Goal: Information Seeking & Learning: Learn about a topic

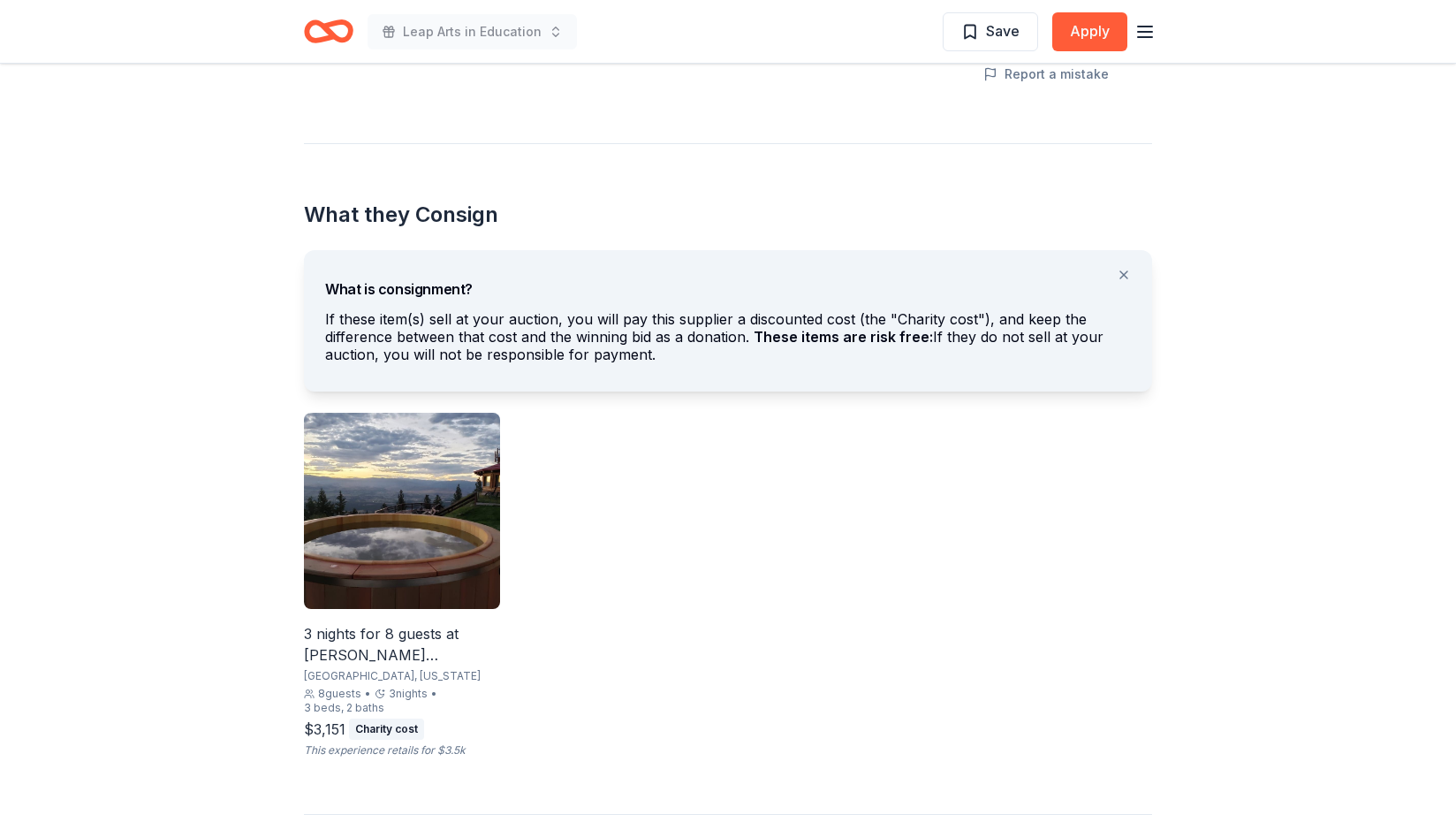
scroll to position [898, 0]
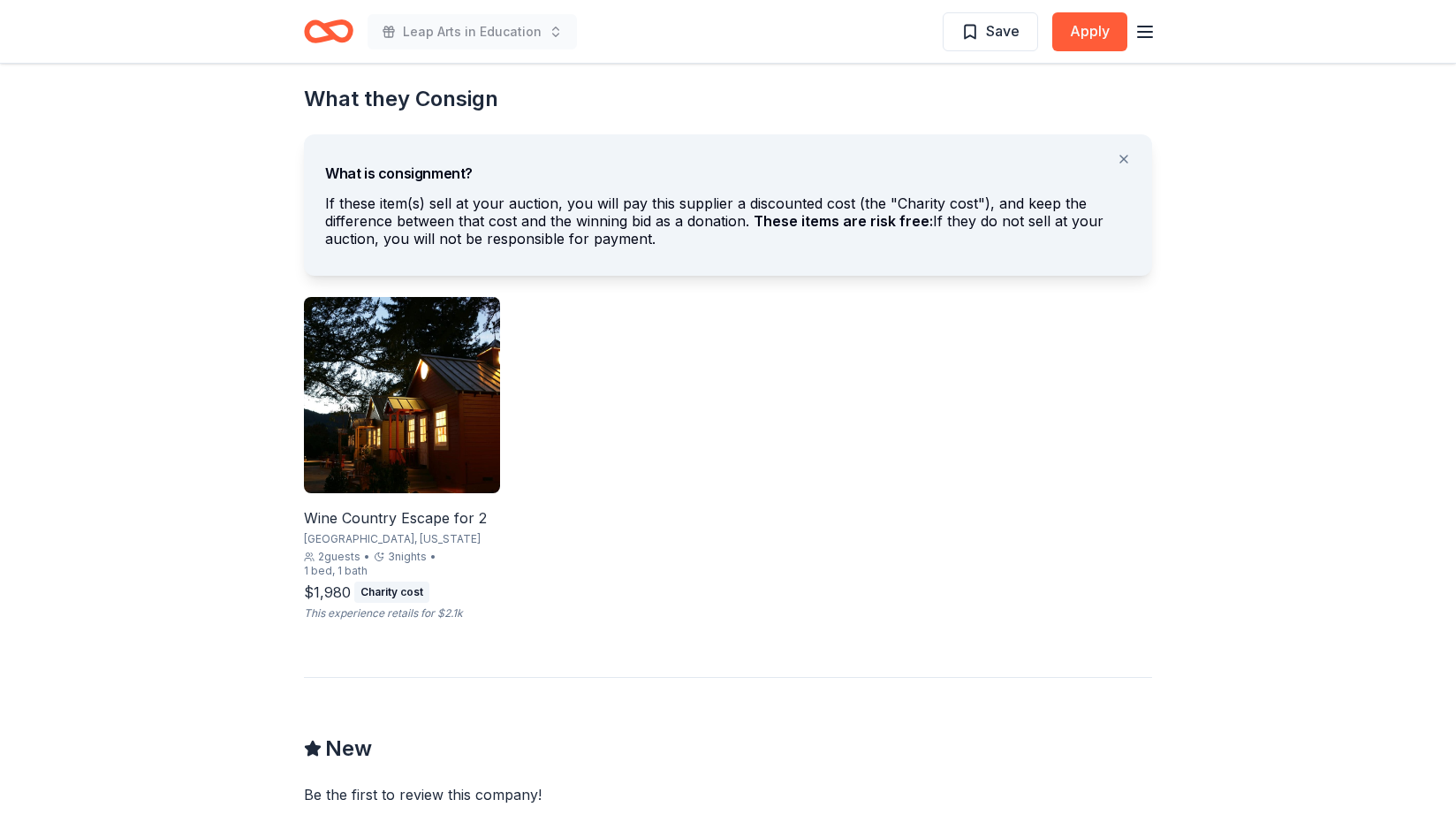
scroll to position [1014, 0]
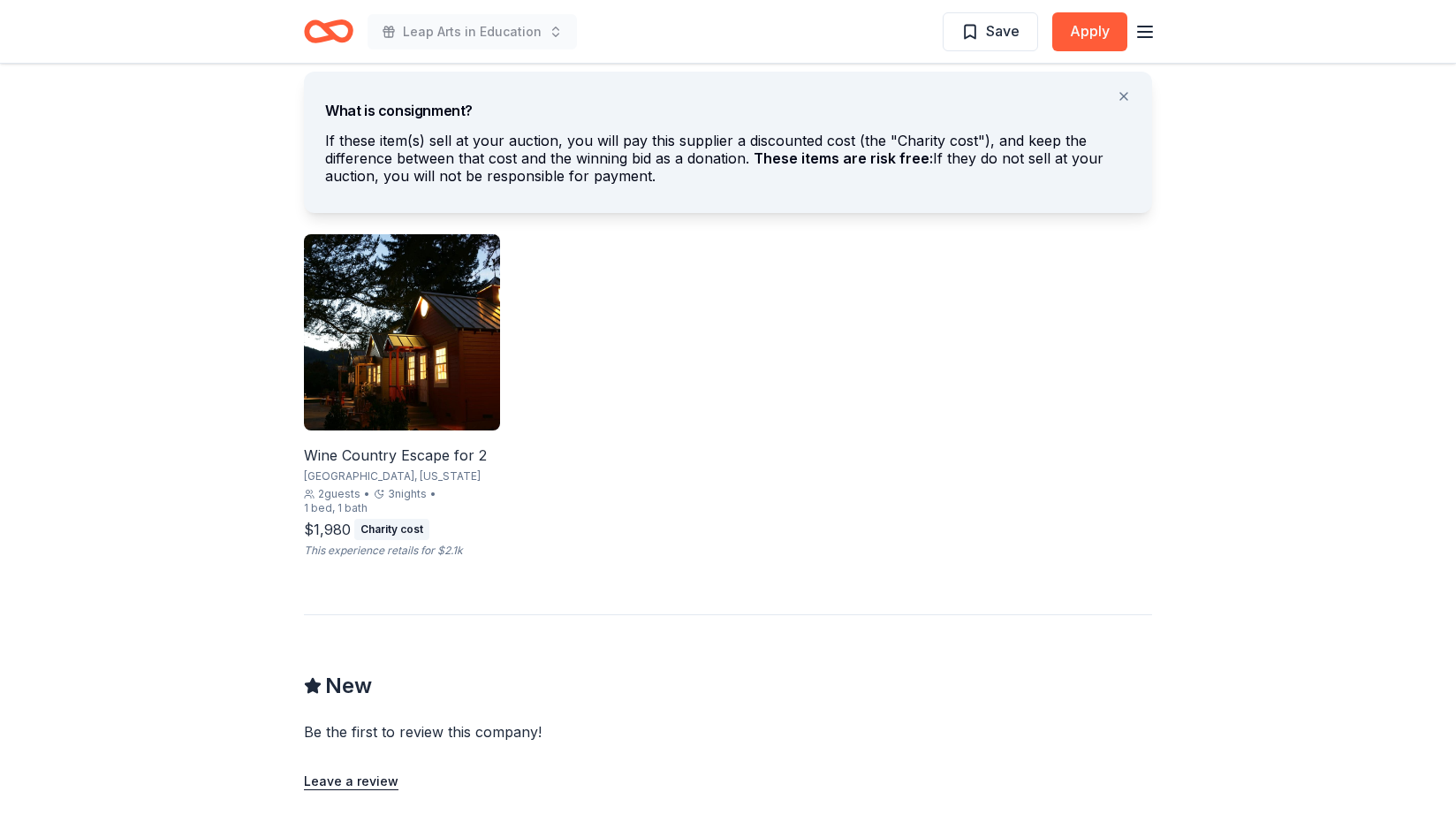
click at [480, 349] on img at bounding box center [402, 332] width 197 height 197
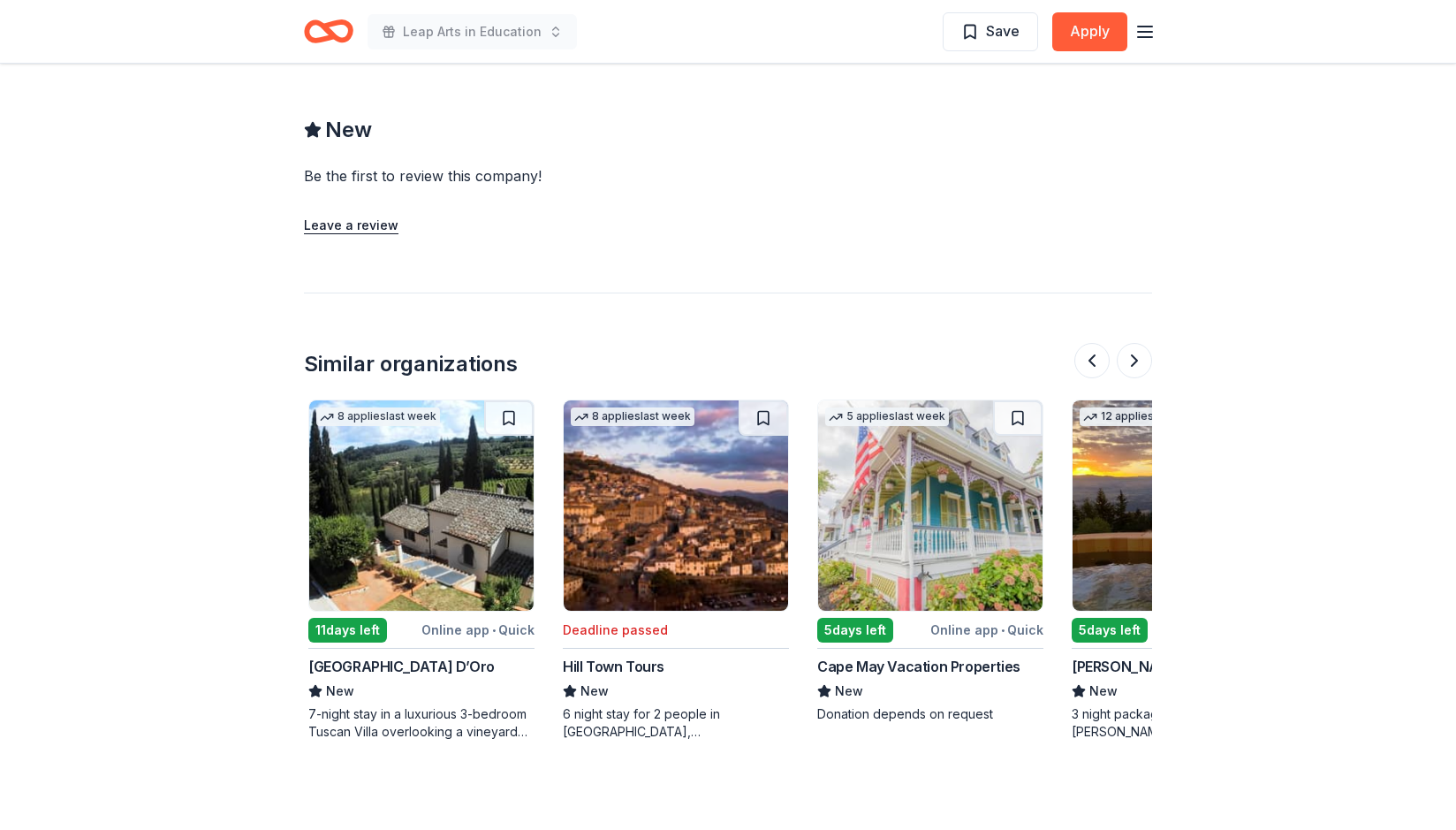
scroll to position [0, 0]
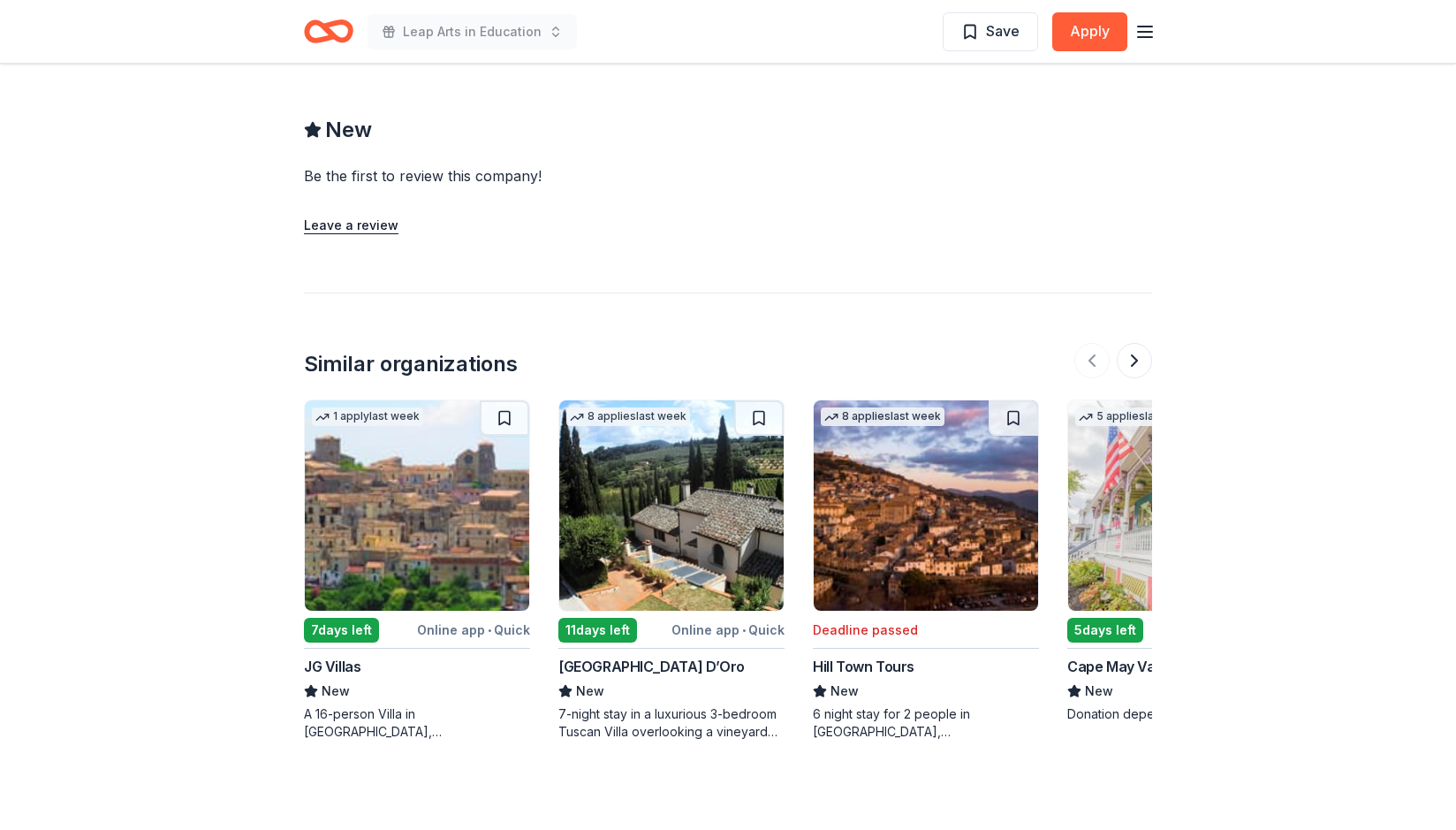
click at [472, 551] on img at bounding box center [417, 506] width 225 height 211
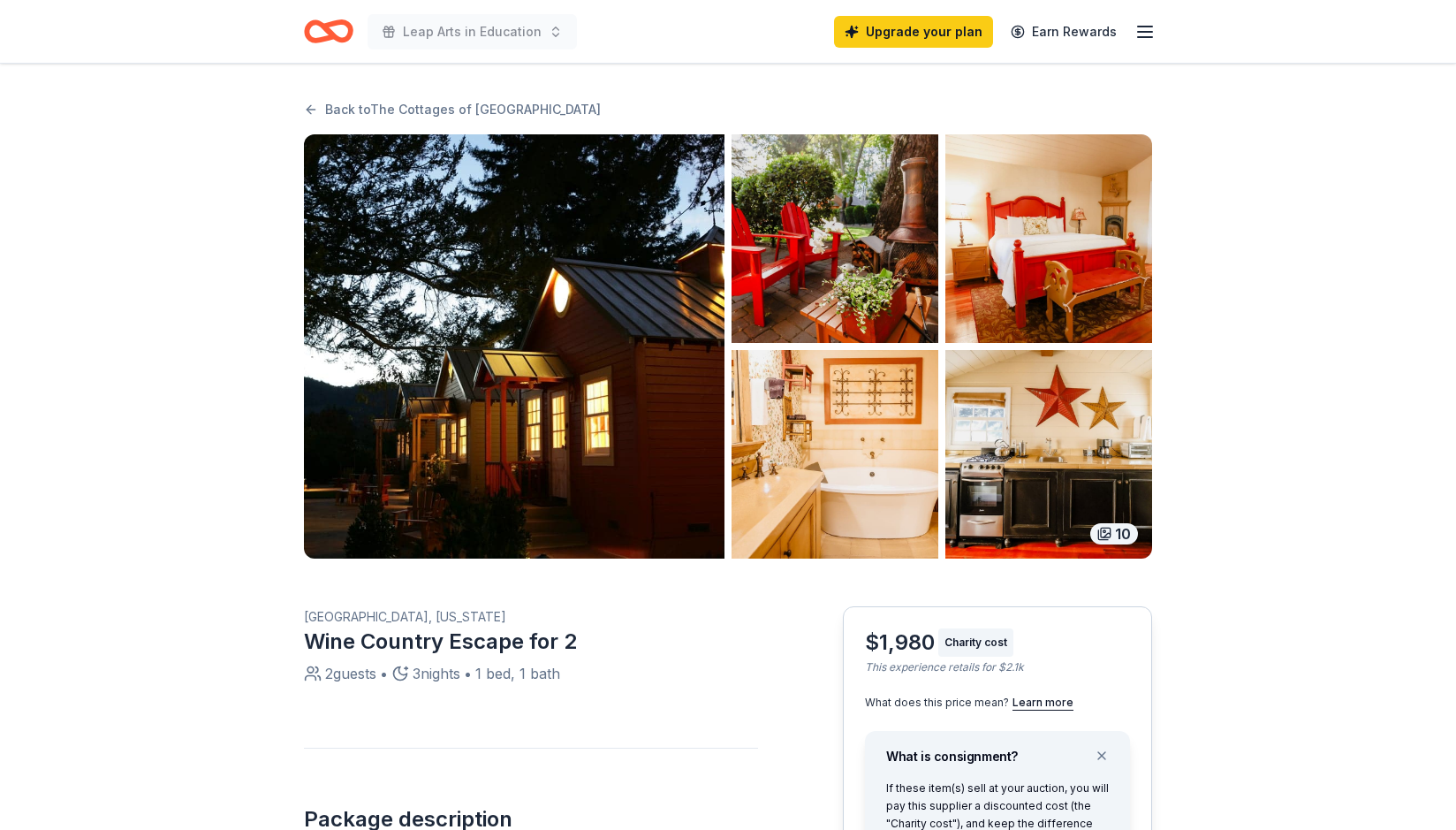
click at [563, 331] on img "button" at bounding box center [514, 346] width 420 height 424
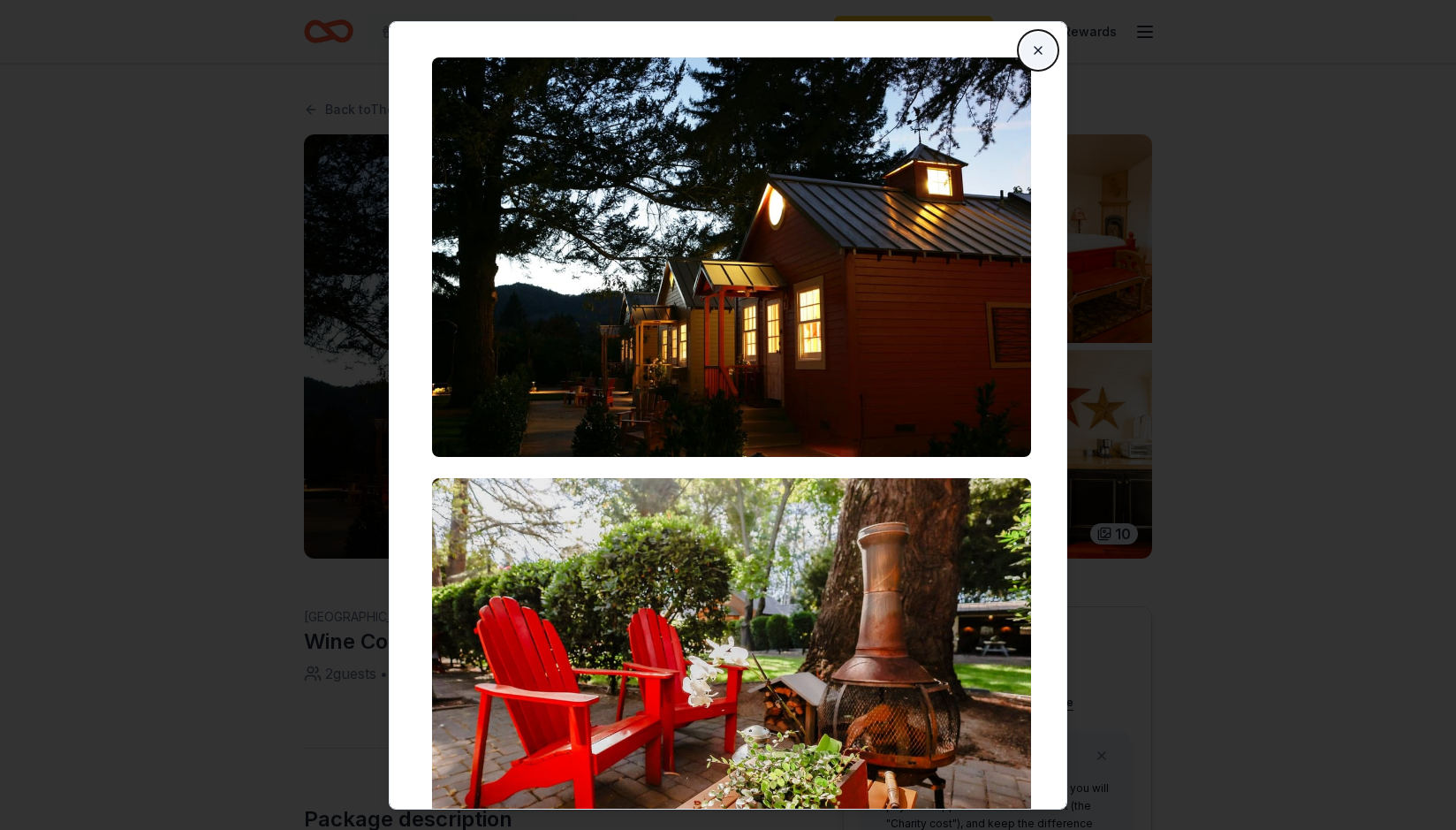
click at [1031, 41] on button "Close" at bounding box center [1038, 50] width 36 height 36
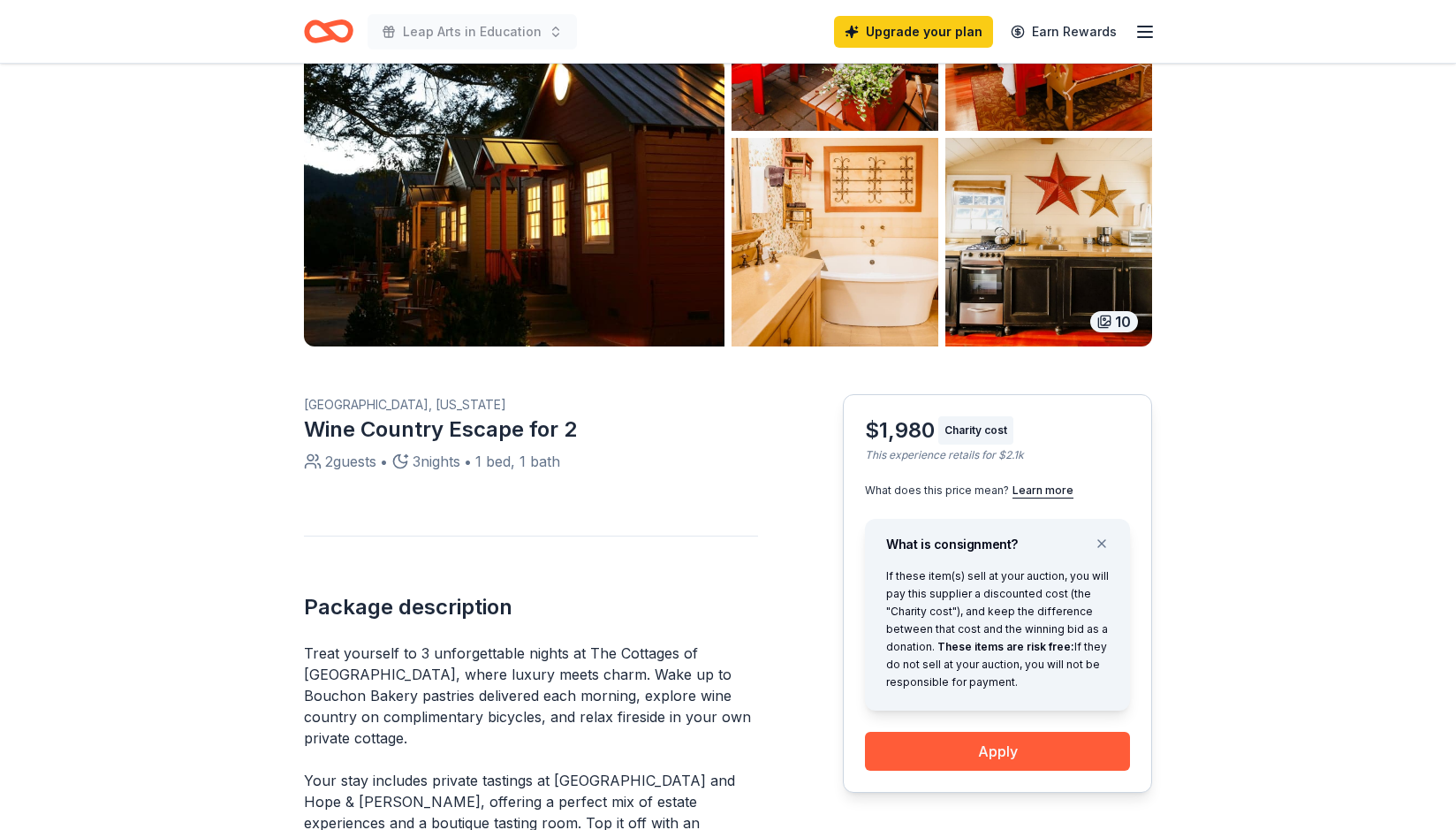
scroll to position [235, 0]
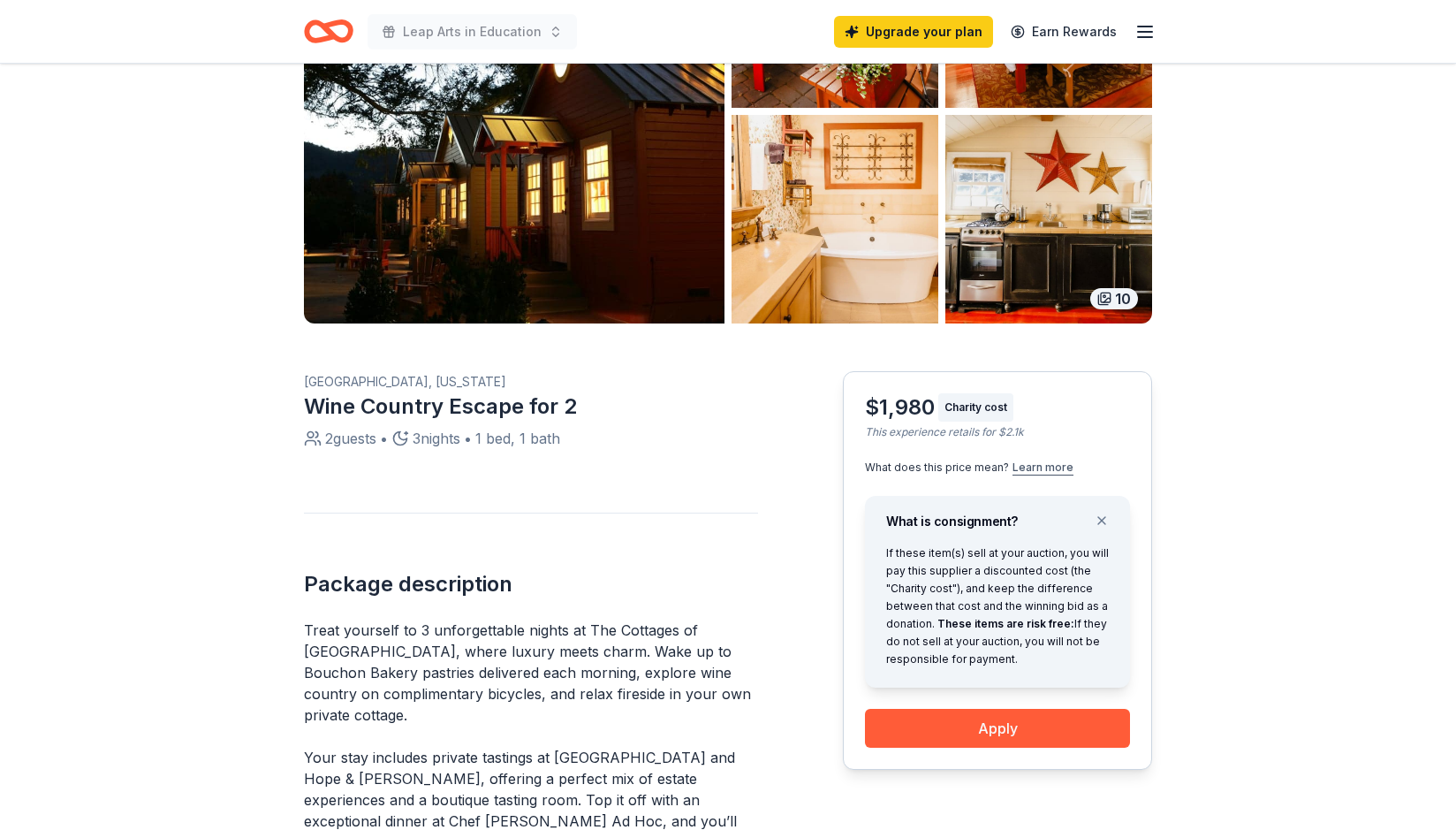
click at [1050, 471] on button "Learn more" at bounding box center [1043, 467] width 61 height 14
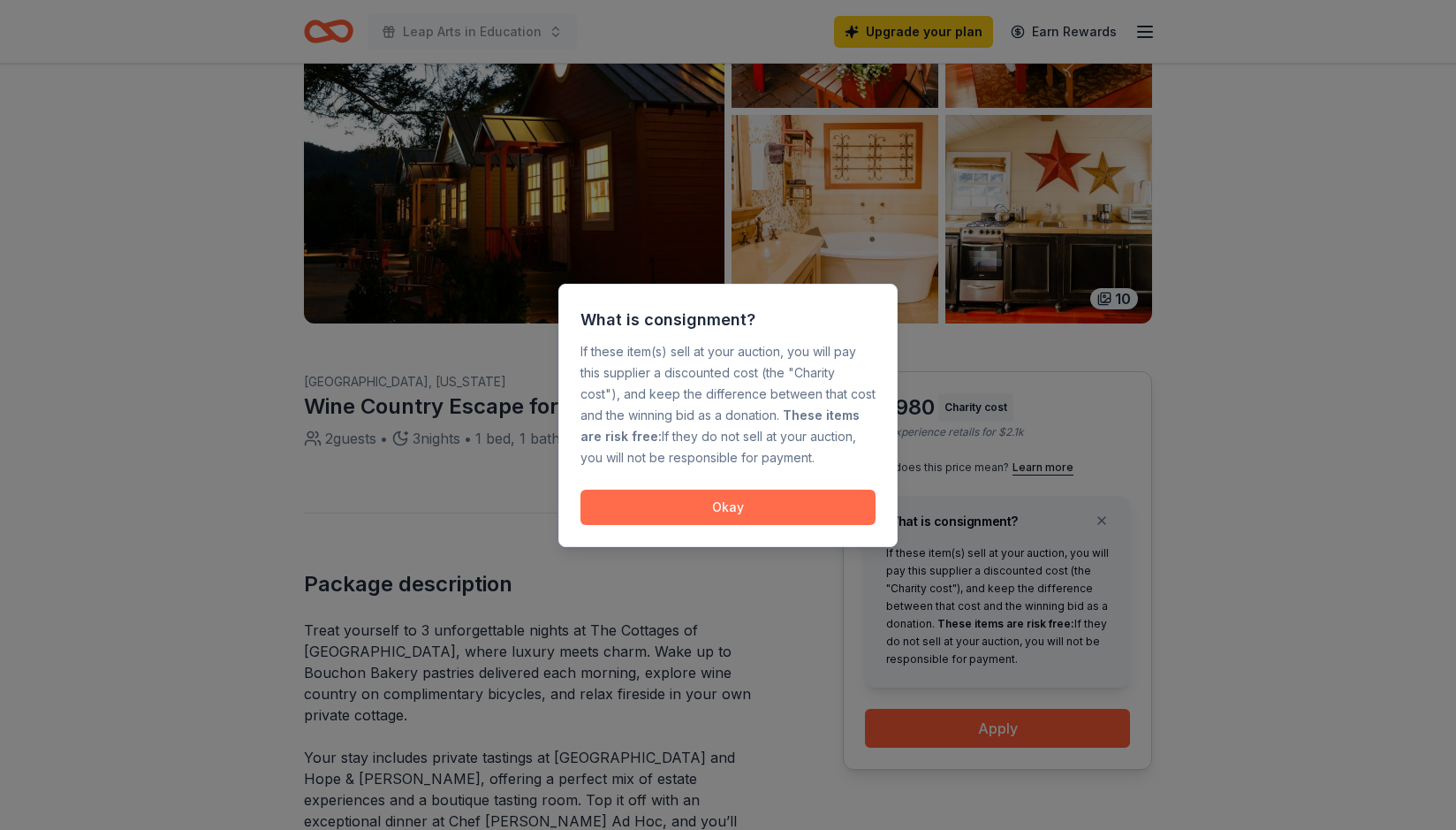
click at [745, 508] on button "Okay" at bounding box center [728, 507] width 295 height 36
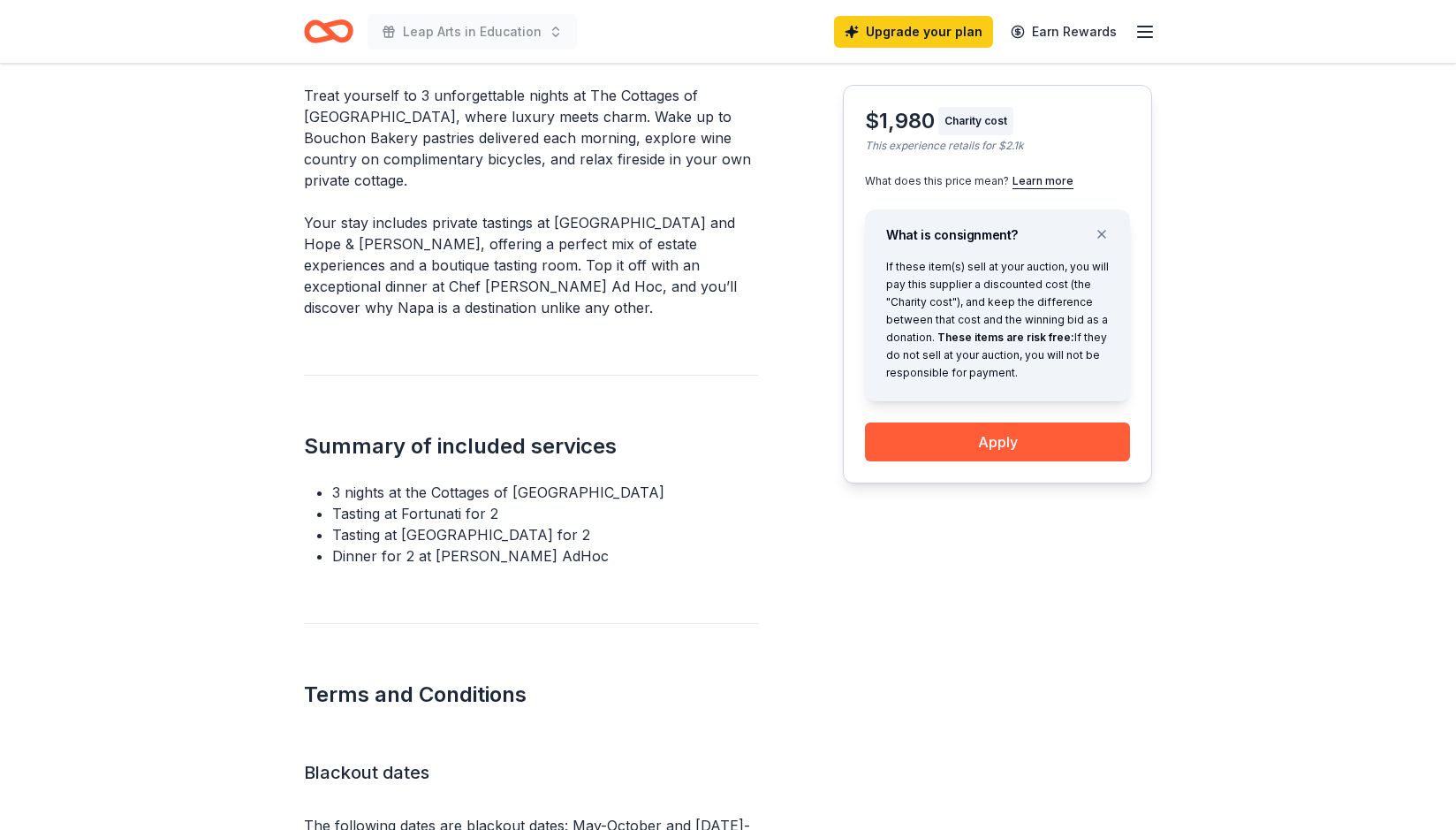
scroll to position [768, 0]
drag, startPoint x: 598, startPoint y: 489, endPoint x: 430, endPoint y: 487, distance: 168.0
click at [430, 487] on li "3 nights at the Cottages of Napa Valley" at bounding box center [545, 494] width 426 height 22
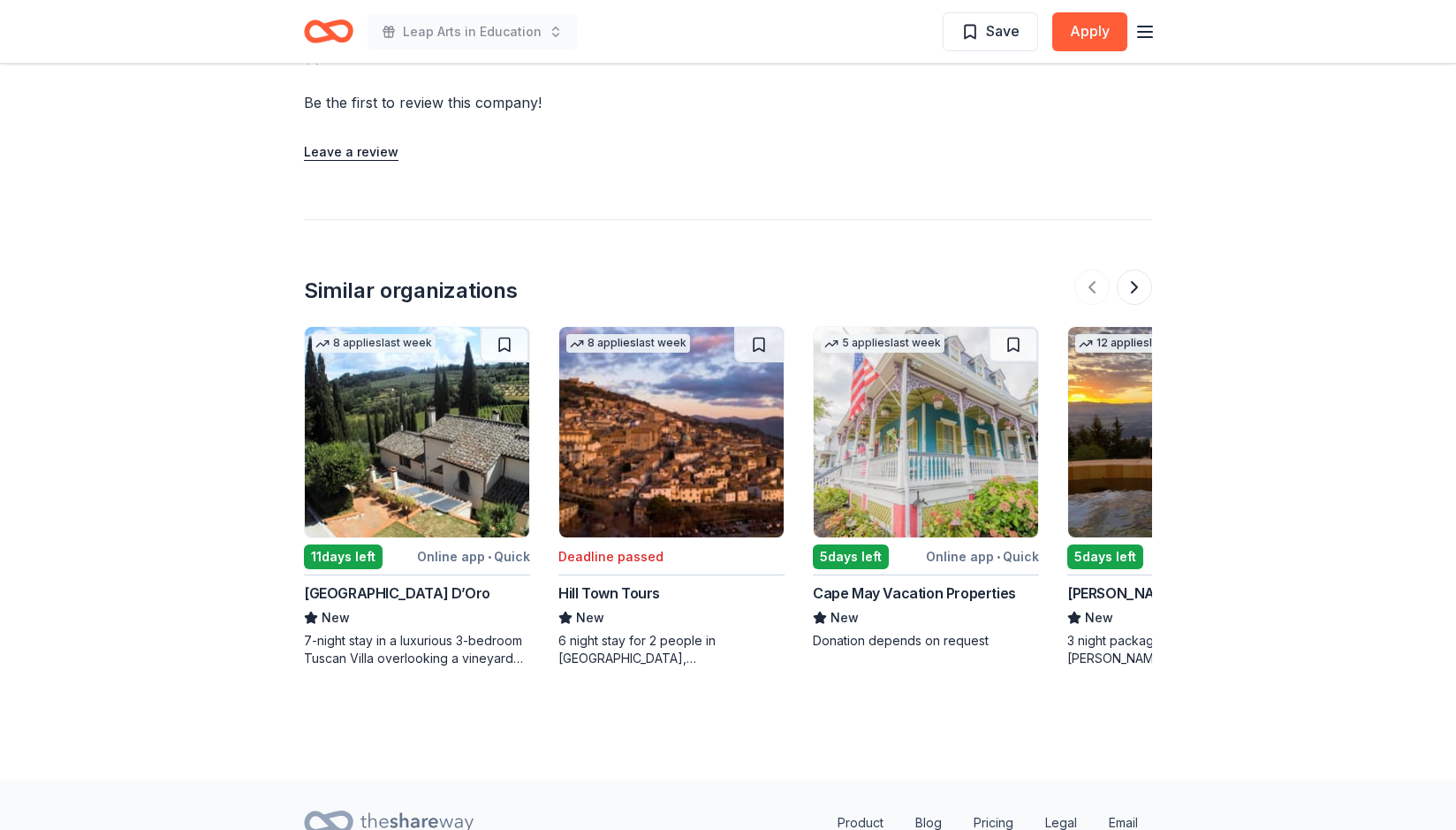
scroll to position [1722, 0]
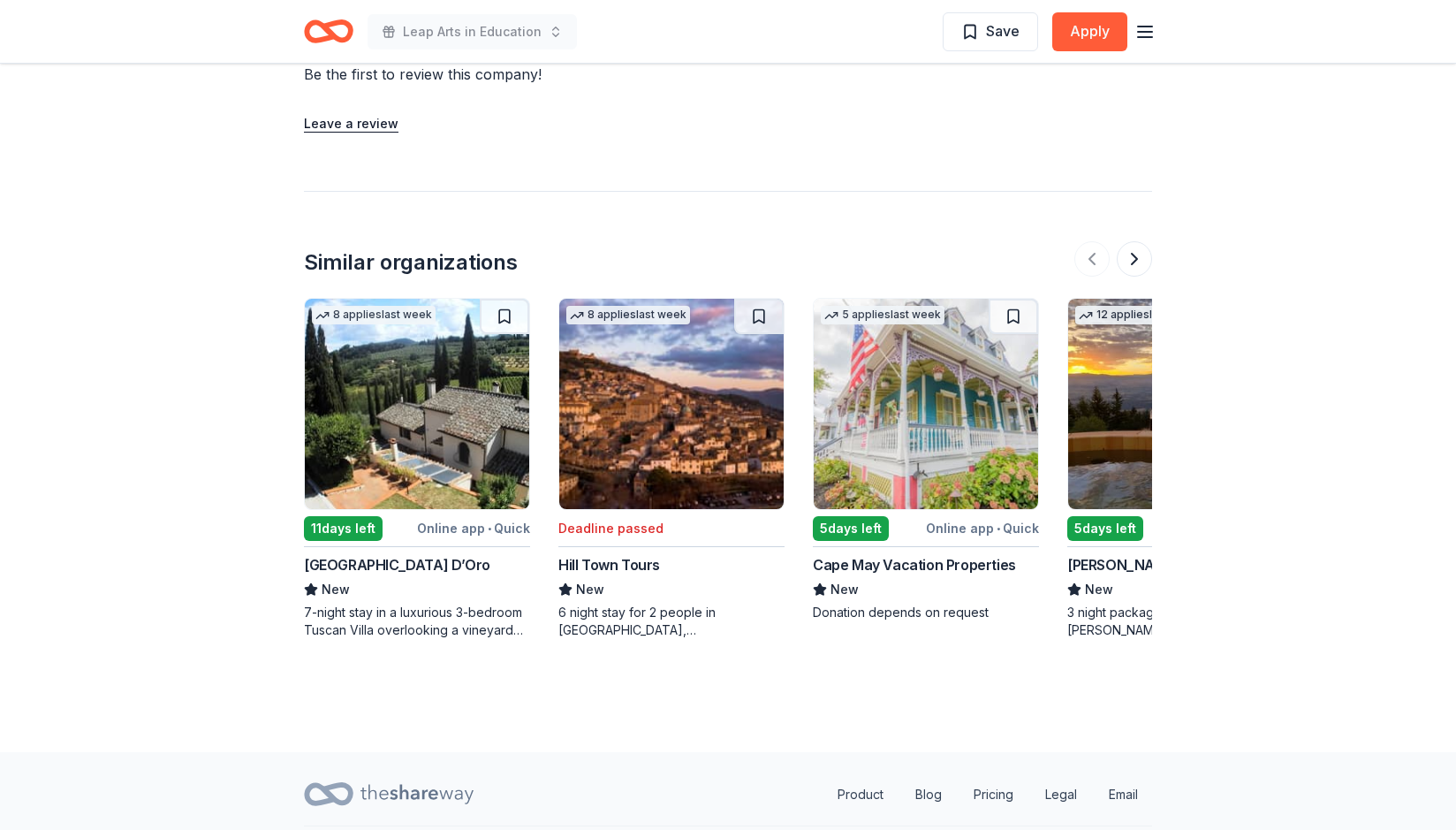
click at [442, 362] on img at bounding box center [417, 405] width 225 height 211
